Goal: Task Accomplishment & Management: Use online tool/utility

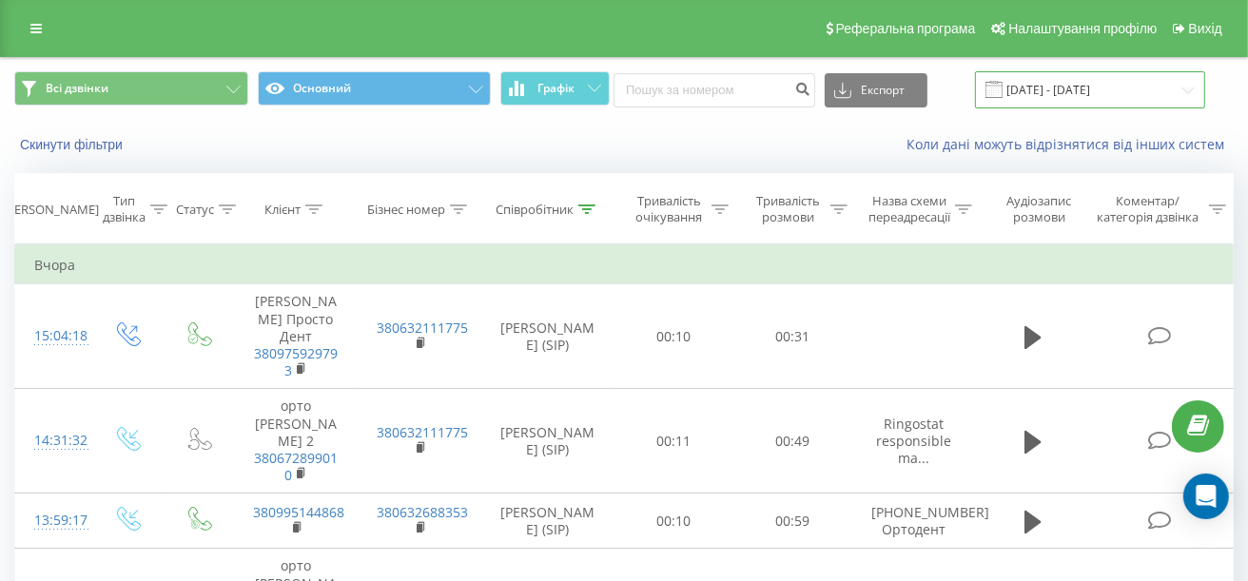
click at [1062, 84] on input "20.08.2025 - 20.08.2025" at bounding box center [1090, 89] width 230 height 37
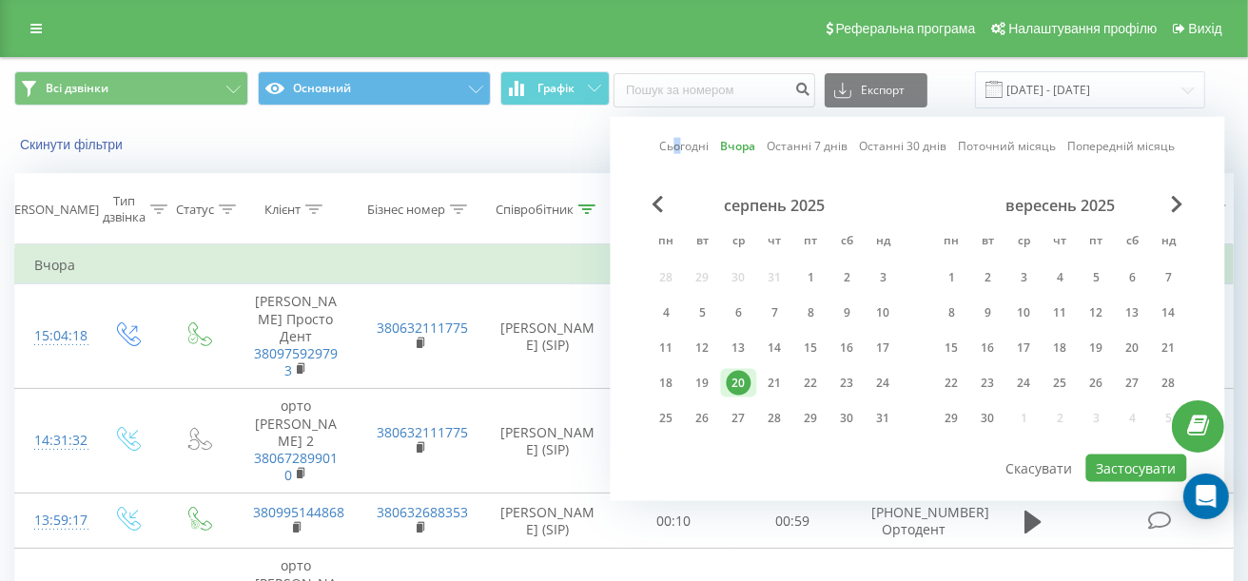
click at [681, 138] on link "Сьогодні" at bounding box center [684, 146] width 49 height 18
click at [1131, 465] on button "Застосувати" at bounding box center [1136, 469] width 101 height 28
type input "21.08.2025 - 21.08.2025"
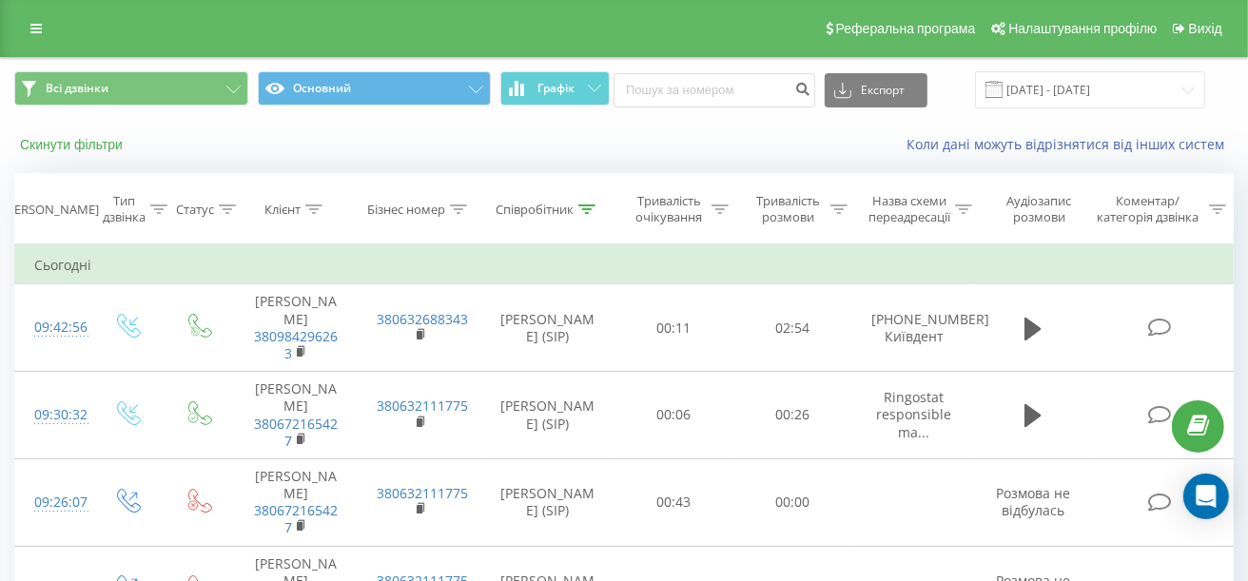
click at [95, 147] on button "Скинути фільтри" at bounding box center [73, 144] width 118 height 17
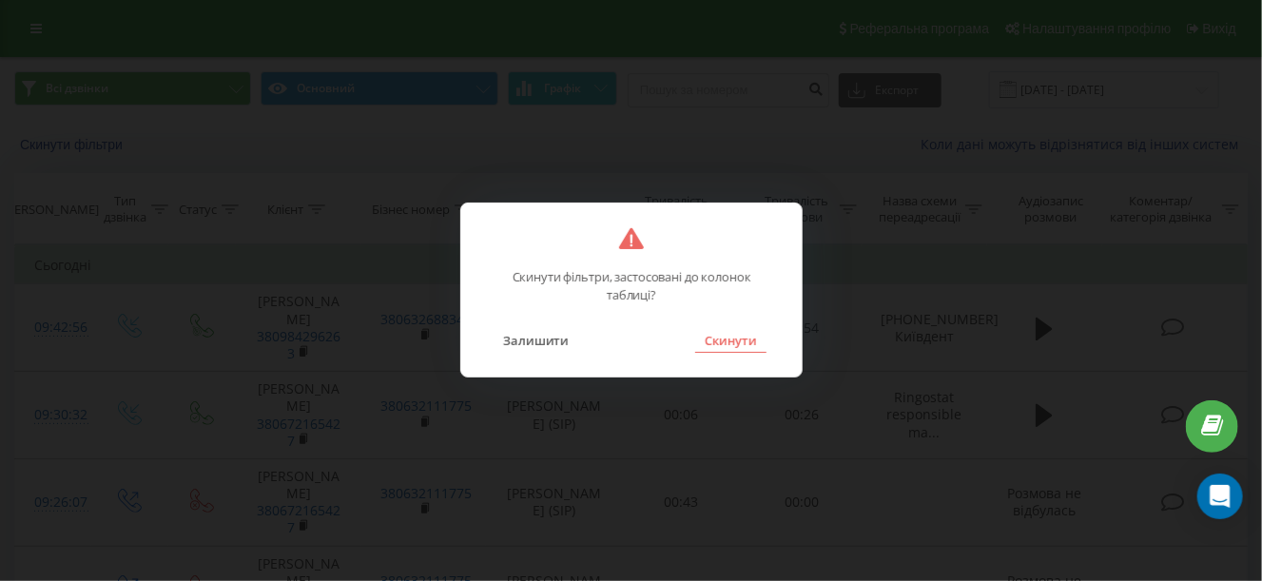
click at [738, 343] on button "Скинути" at bounding box center [730, 340] width 71 height 25
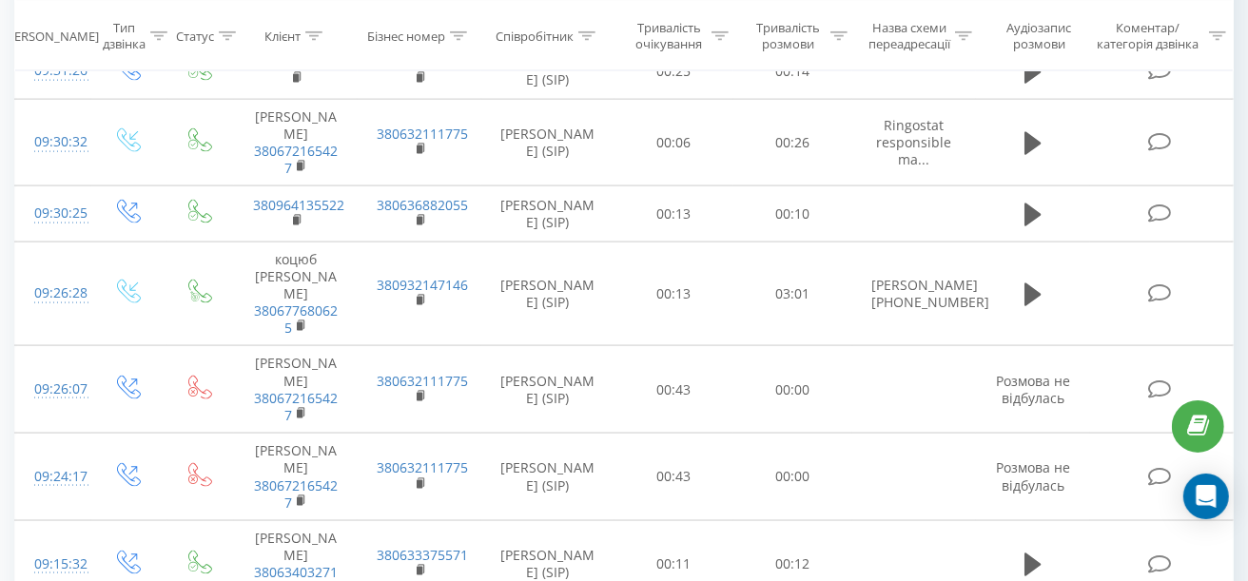
scroll to position [1998, 0]
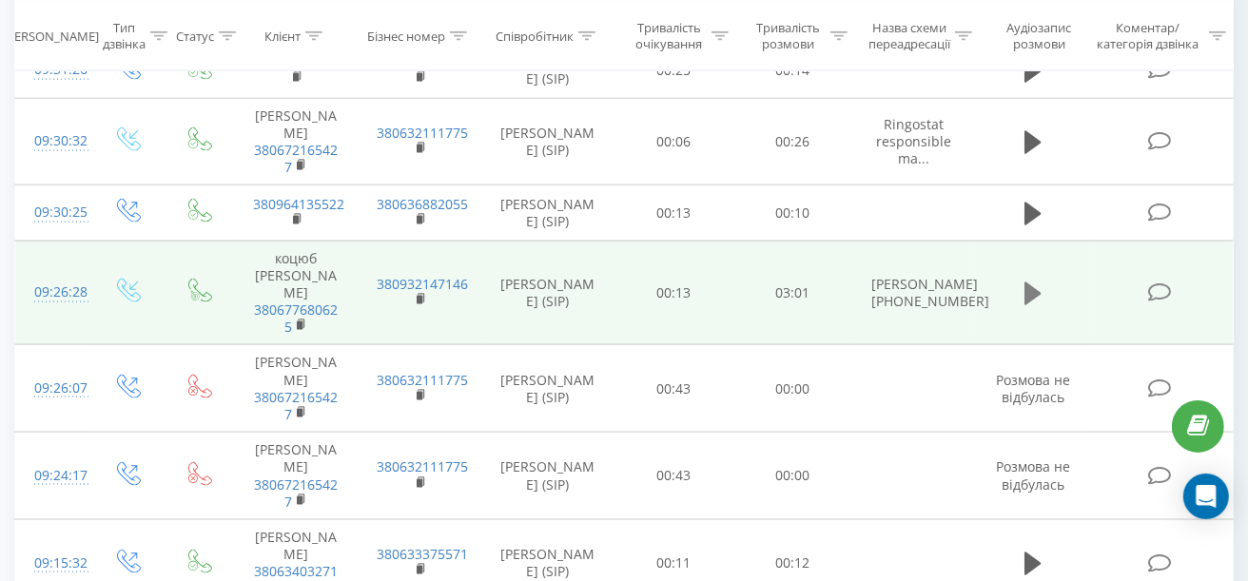
click at [1030, 307] on icon at bounding box center [1033, 294] width 17 height 27
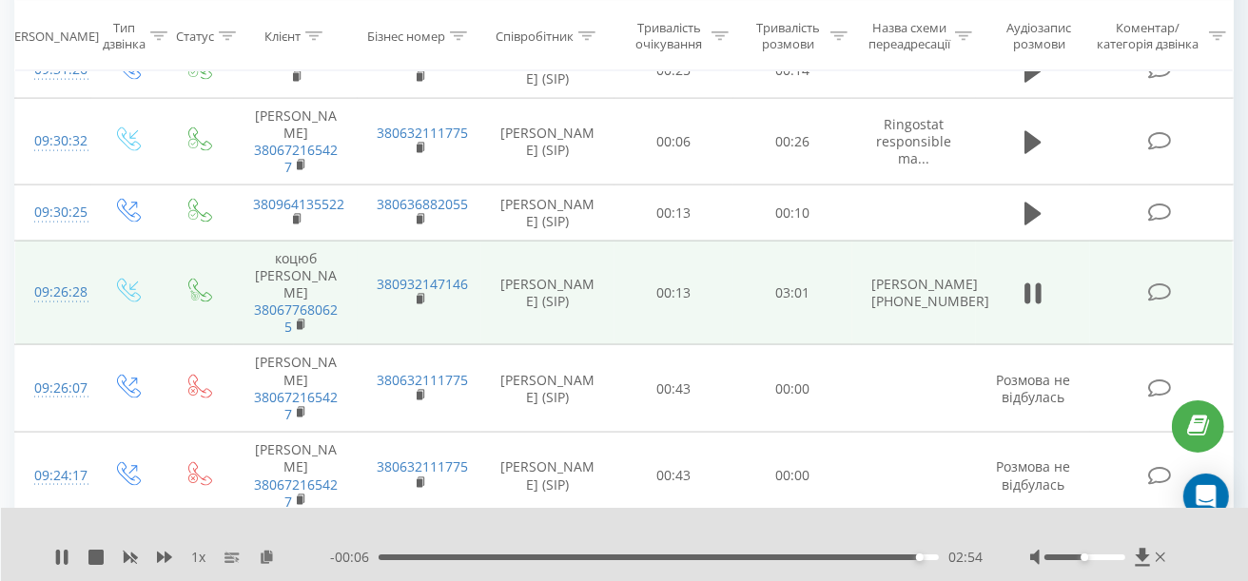
click at [813, 555] on div "02:54" at bounding box center [659, 558] width 560 height 6
click at [847, 556] on div "02:24" at bounding box center [659, 558] width 560 height 6
click at [864, 557] on div "02:36" at bounding box center [659, 558] width 560 height 6
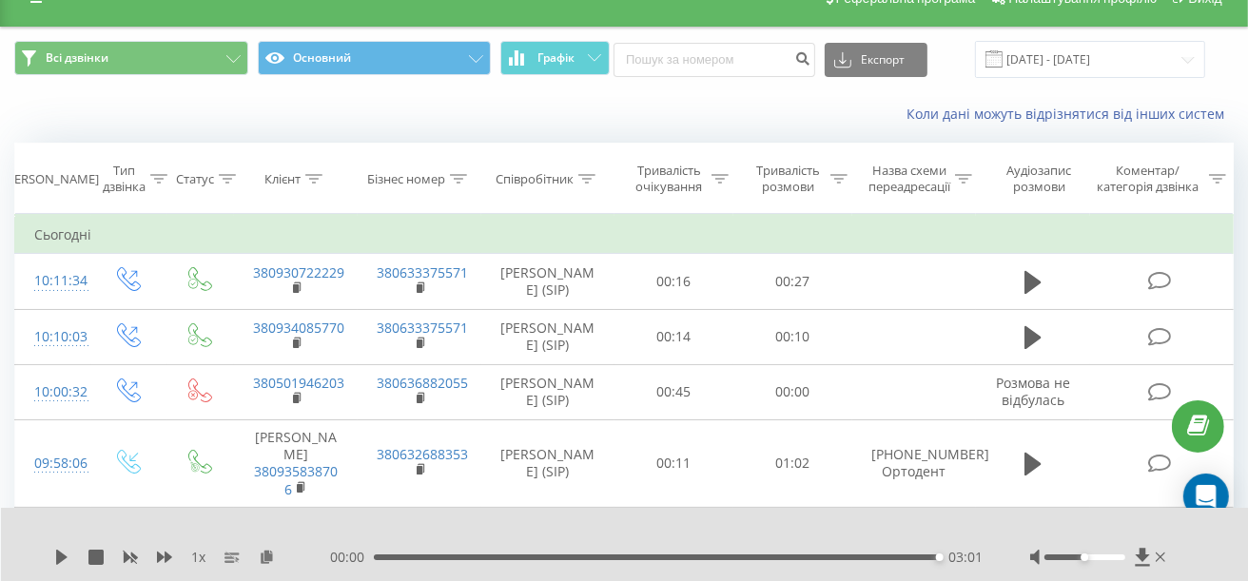
scroll to position [0, 0]
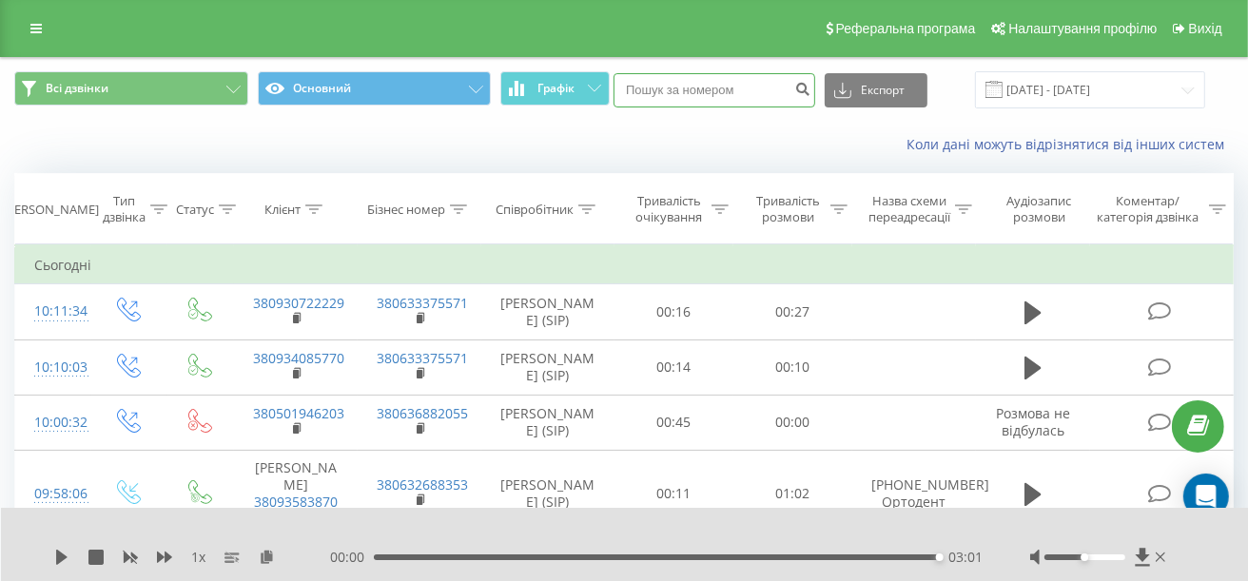
click at [721, 94] on input at bounding box center [715, 90] width 202 height 34
paste input "380964855182"
type input "380964855182"
click at [886, 100] on button "Експорт" at bounding box center [876, 90] width 103 height 34
click at [811, 92] on icon "submit" at bounding box center [802, 86] width 16 height 11
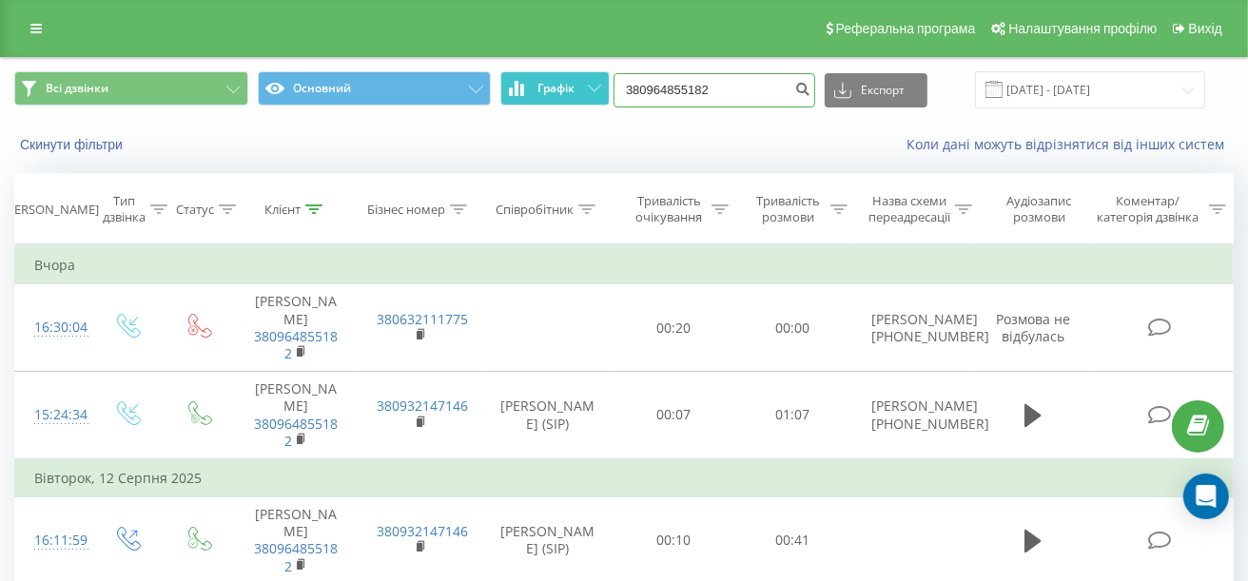
drag, startPoint x: 764, startPoint y: 101, endPoint x: 554, endPoint y: 71, distance: 212.3
click at [554, 71] on div "Всі дзвінки Основний Графік 380964855182 Експорт .csv .xls .xlsx [DATE] - [DATE]" at bounding box center [624, 89] width 1220 height 37
